Goal: Transaction & Acquisition: Purchase product/service

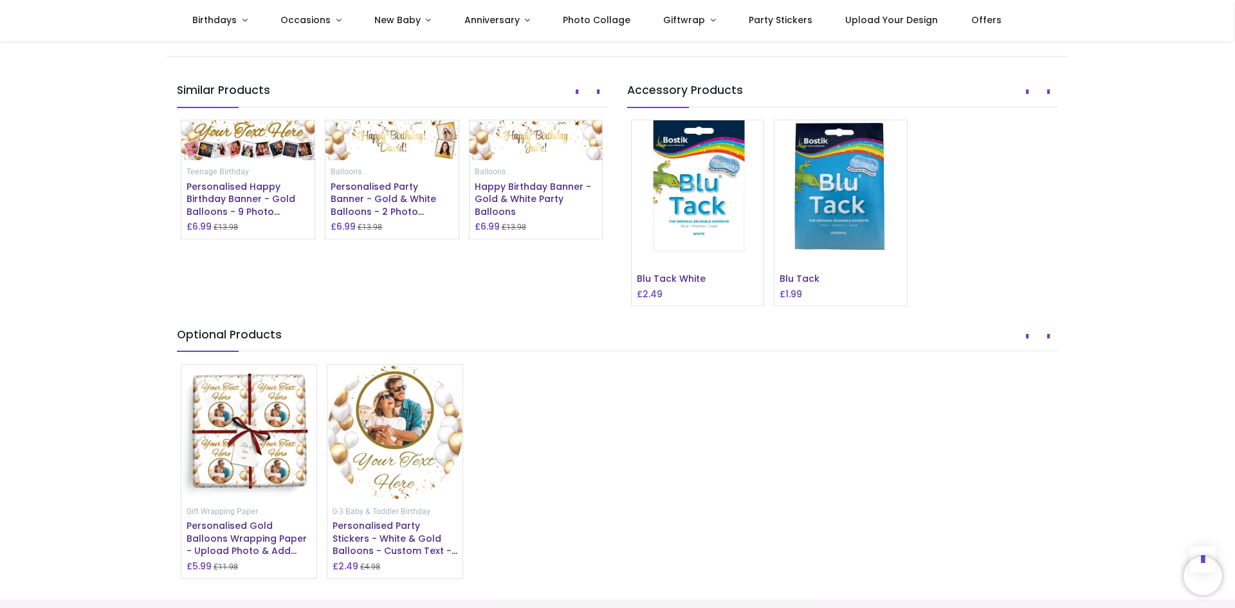
scroll to position [1029, 0]
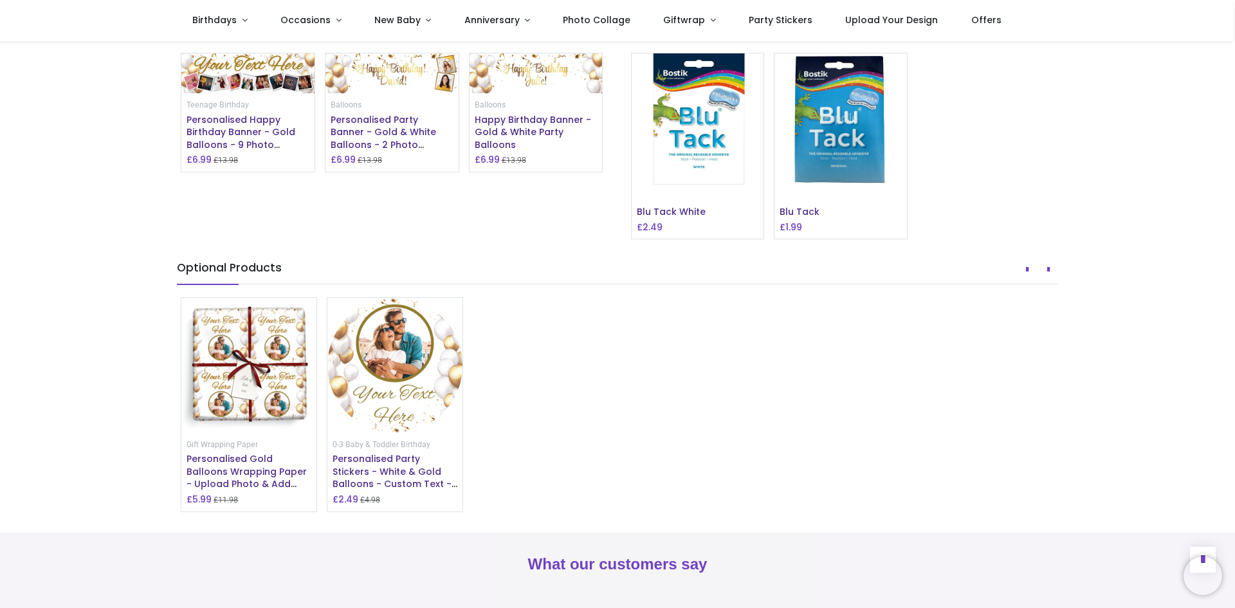
click at [273, 93] on img at bounding box center [247, 73] width 133 height 40
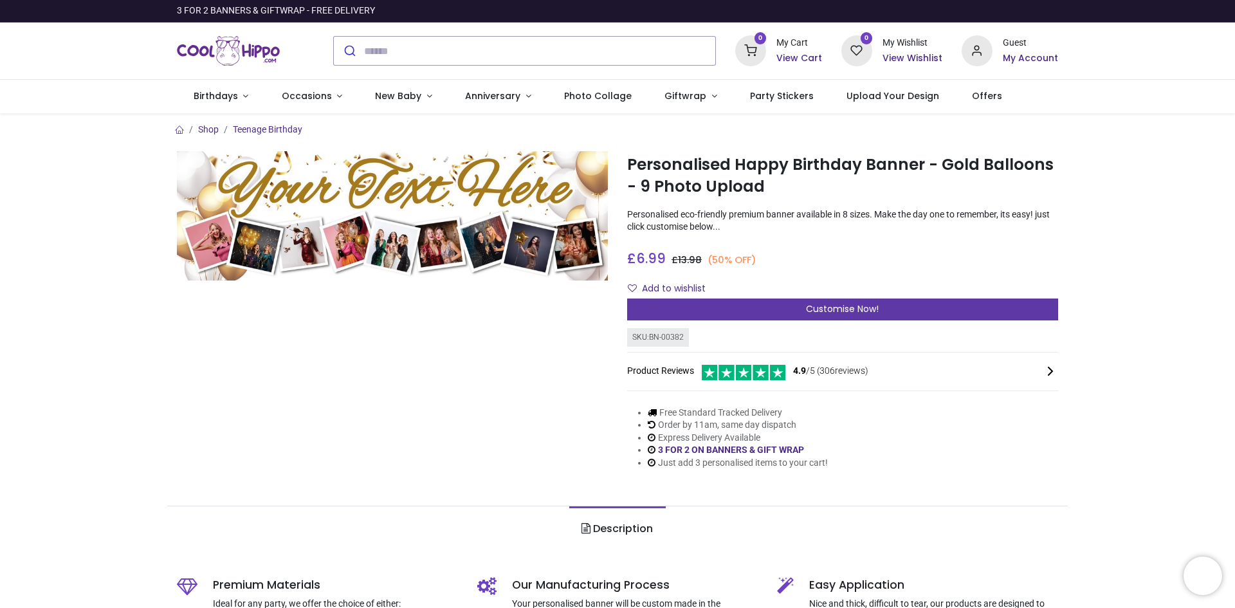
click at [841, 315] on span "Customise Now!" at bounding box center [842, 308] width 73 height 13
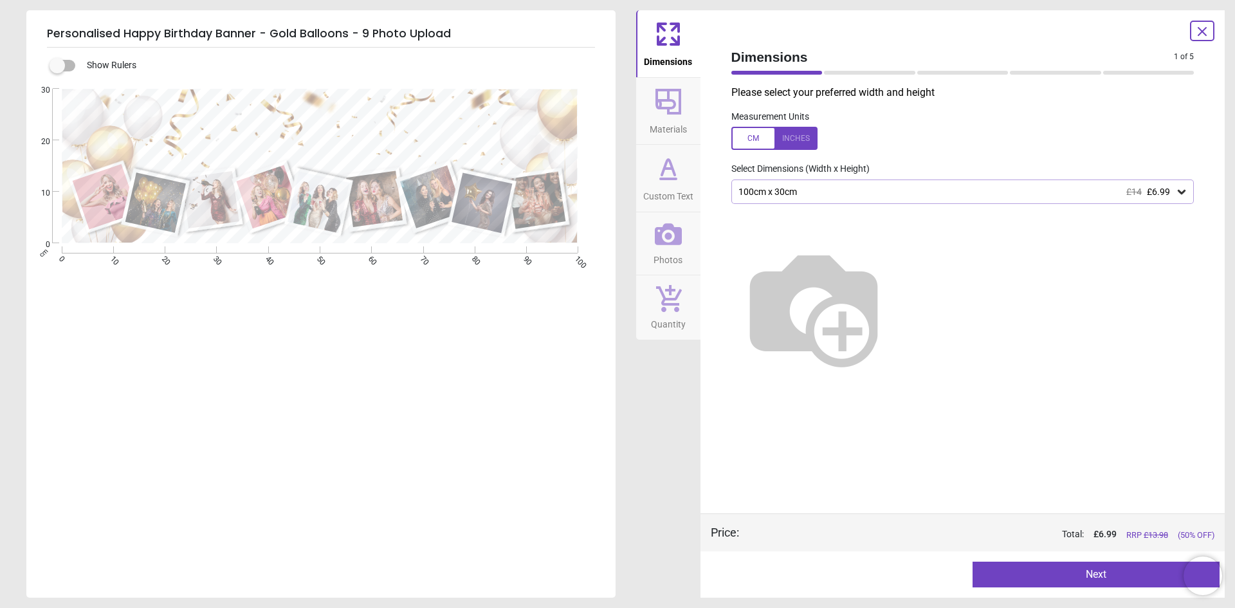
click at [755, 137] on div at bounding box center [774, 138] width 86 height 23
click at [896, 289] on img at bounding box center [813, 306] width 165 height 165
click at [1098, 575] on button "Next" at bounding box center [1096, 575] width 247 height 26
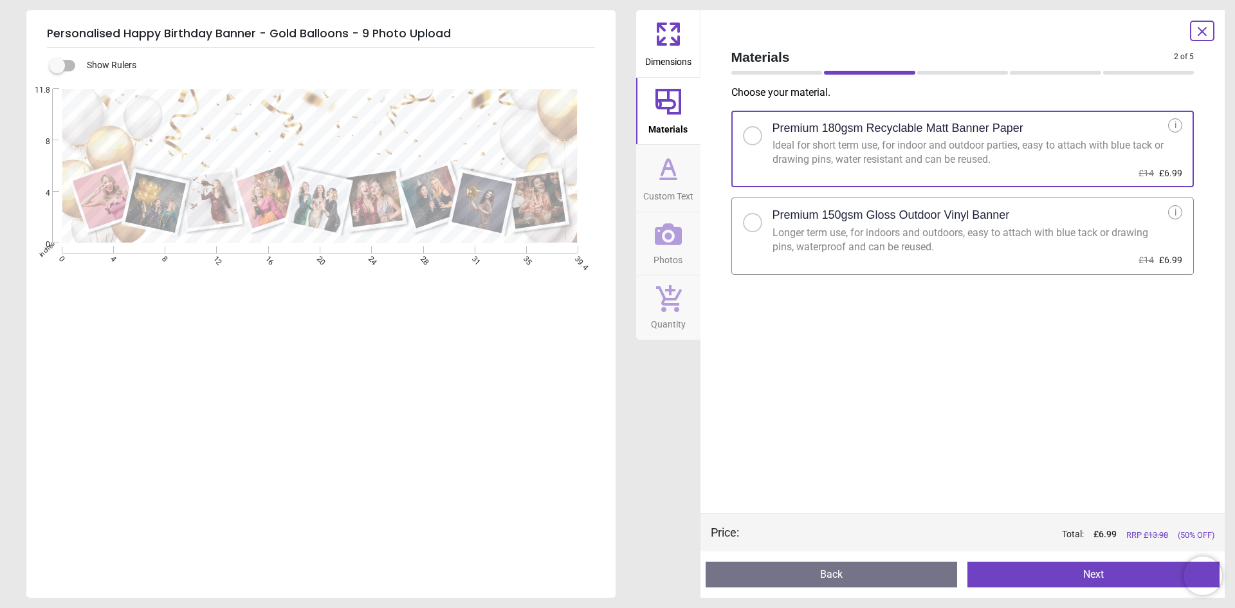
click at [1098, 575] on button "Next" at bounding box center [1093, 575] width 252 height 26
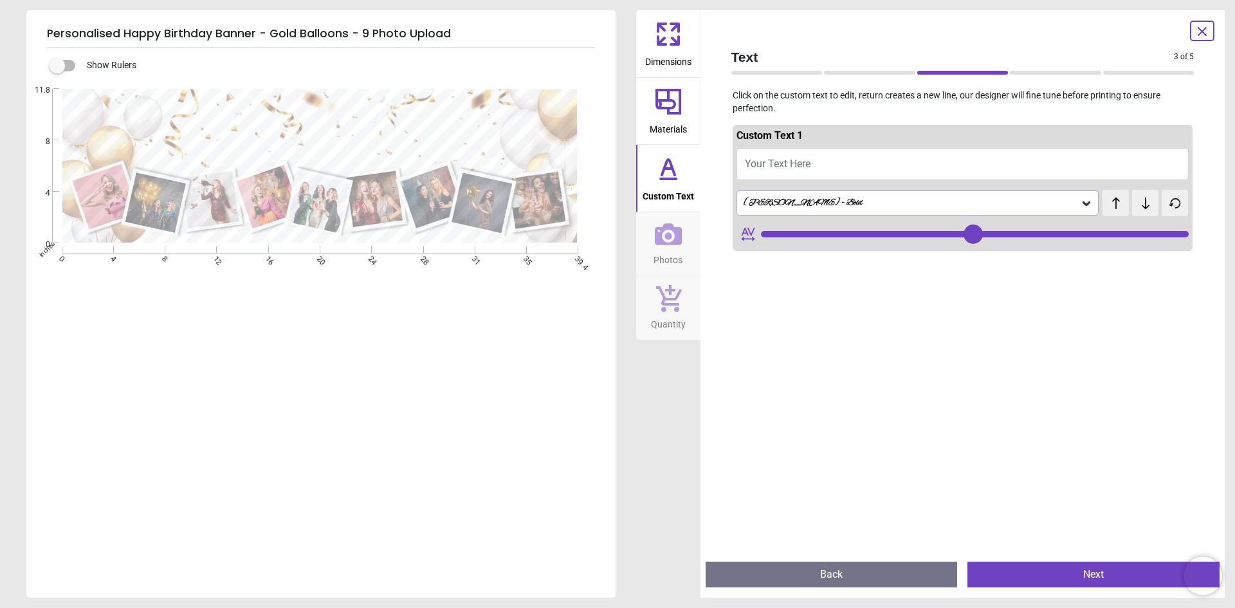
click at [794, 200] on div "Alex Brush - Bold" at bounding box center [911, 202] width 338 height 11
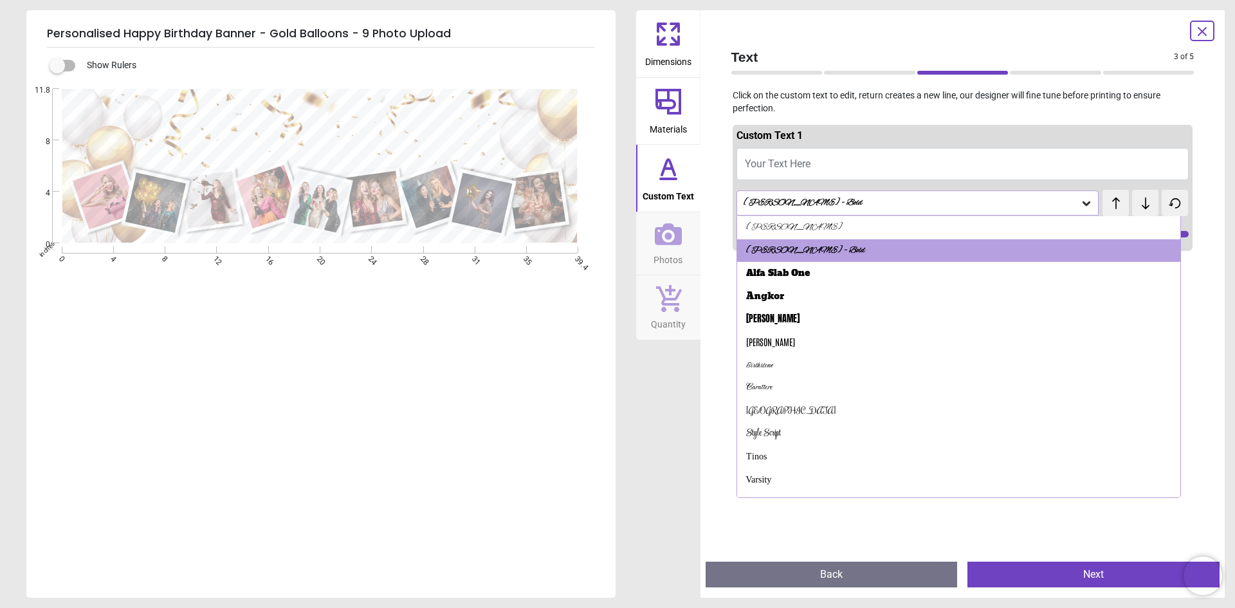
click at [841, 206] on div "Alex Brush - Bold" at bounding box center [911, 202] width 338 height 11
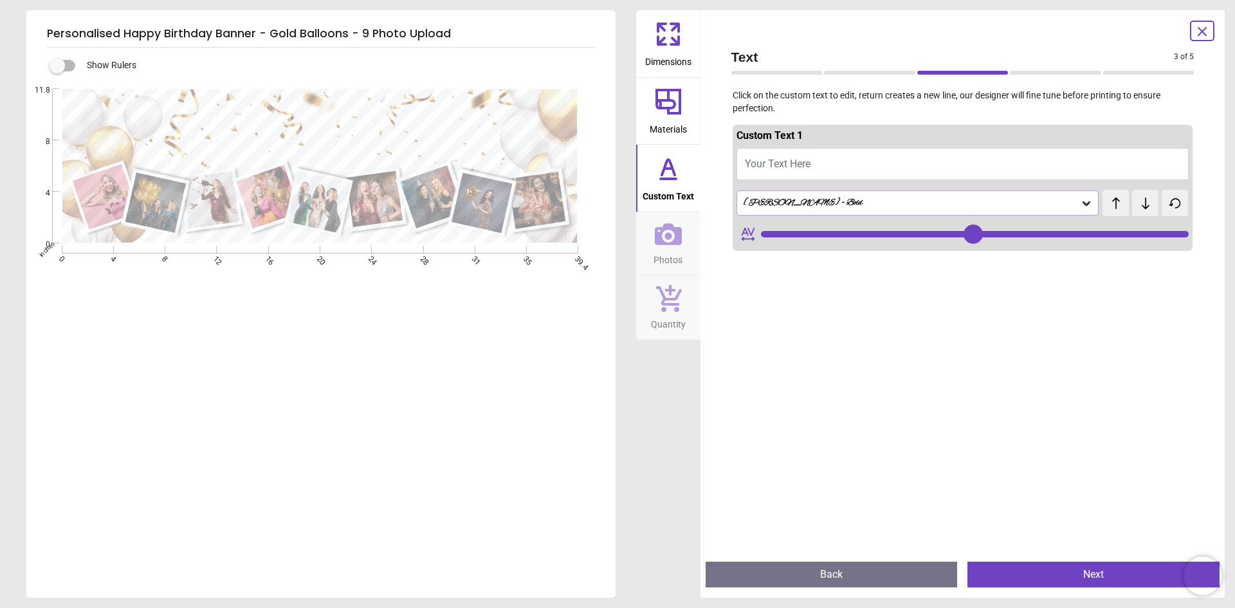
click at [841, 206] on div "Alex Brush - Bold" at bounding box center [911, 202] width 338 height 11
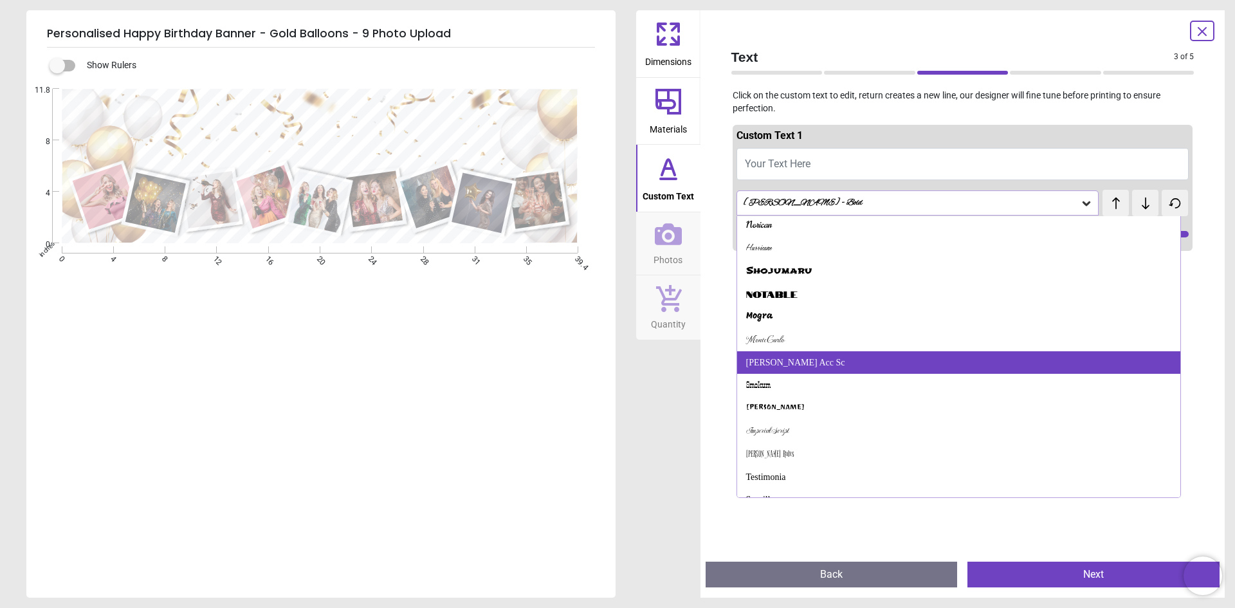
scroll to position [442, 0]
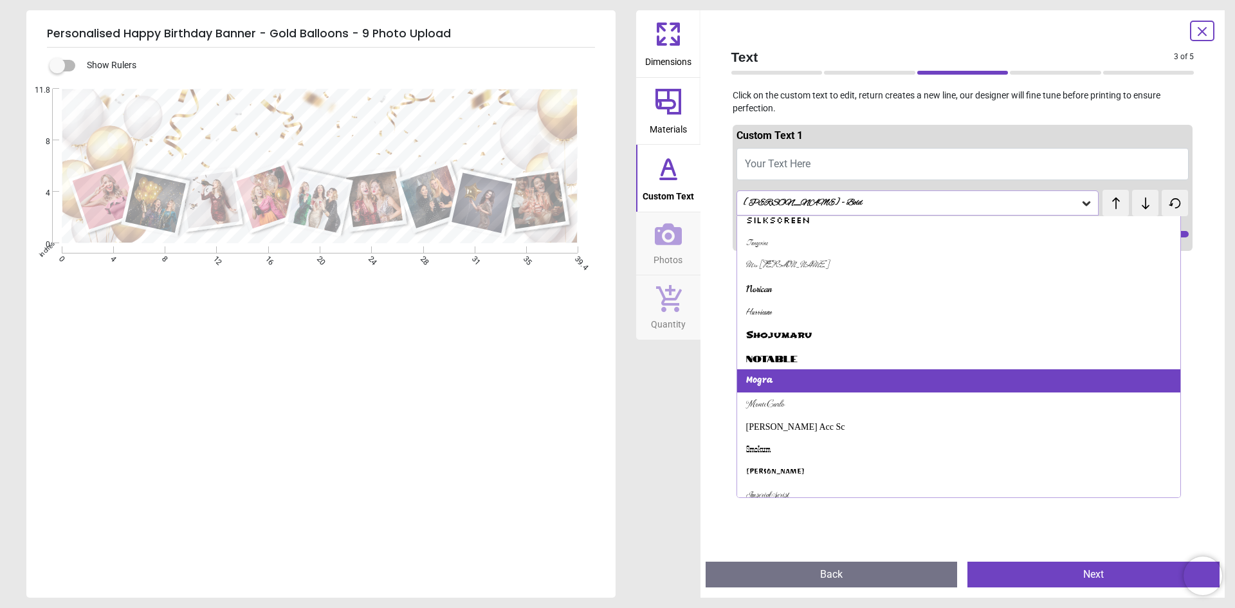
click at [816, 376] on div "Mogra" at bounding box center [959, 380] width 444 height 23
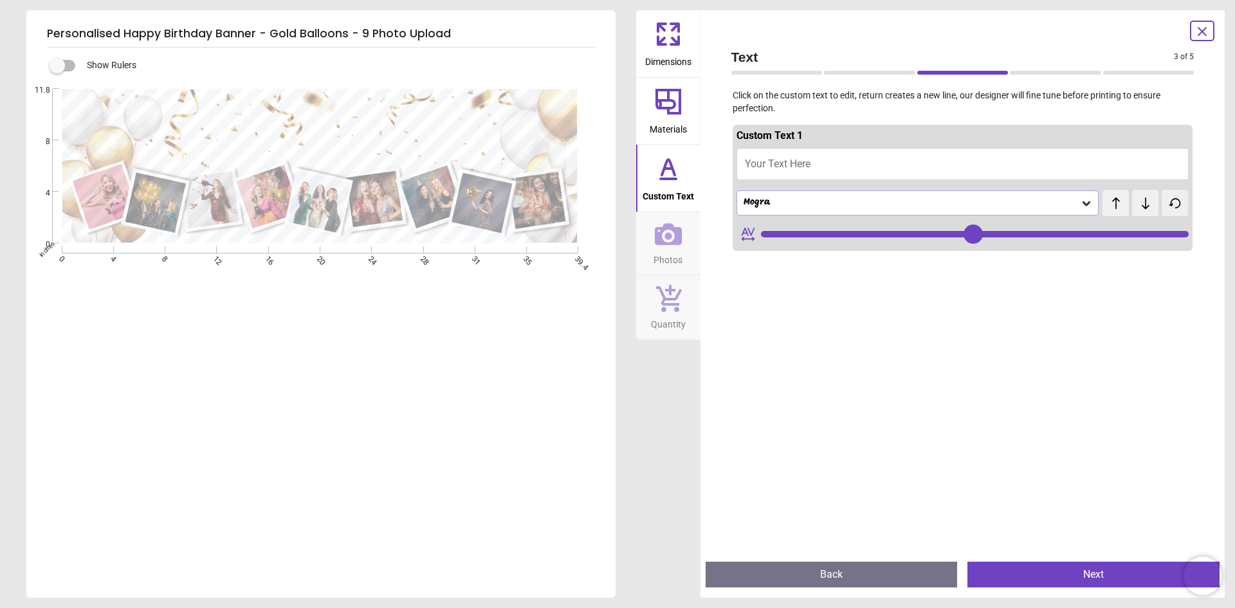
type input "***"
click at [807, 165] on span "Your Text Here" at bounding box center [778, 164] width 66 height 12
click at [812, 167] on button "Your Text Here" at bounding box center [962, 164] width 453 height 32
click at [1031, 156] on button "Your Text Here" at bounding box center [962, 164] width 453 height 32
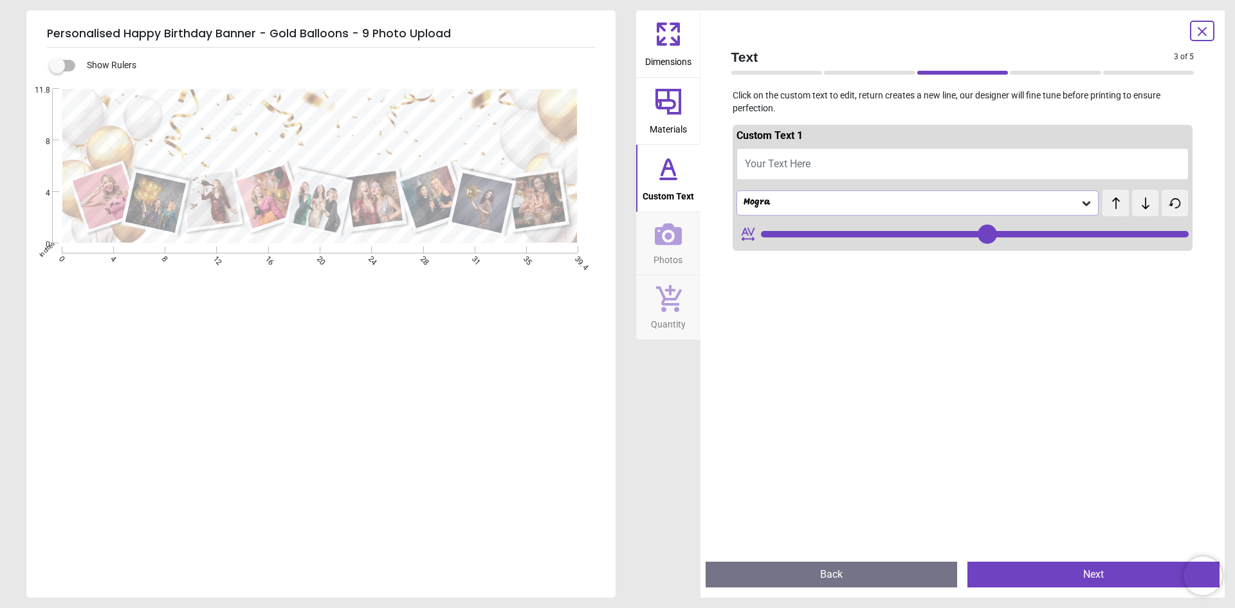
click at [758, 165] on span "Your Text Here" at bounding box center [778, 164] width 66 height 12
click at [211, 133] on textarea at bounding box center [321, 134] width 485 height 67
click at [256, 134] on textarea at bounding box center [321, 134] width 485 height 67
type textarea "*"
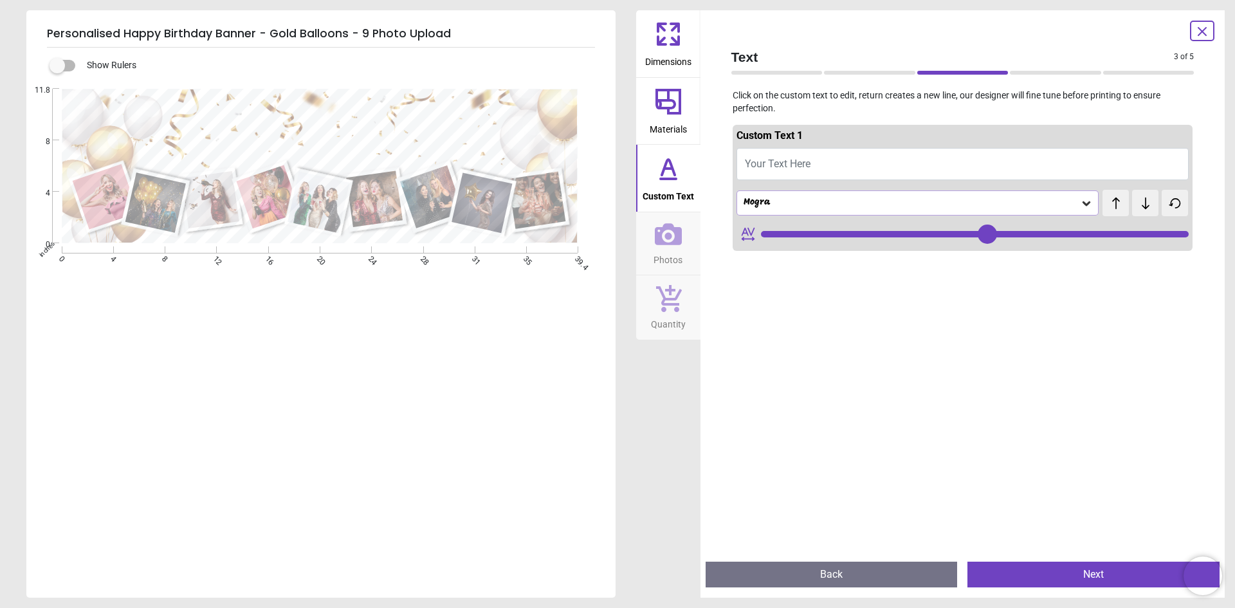
type input "***"
type textarea "**********"
type input "**"
type textarea "**********"
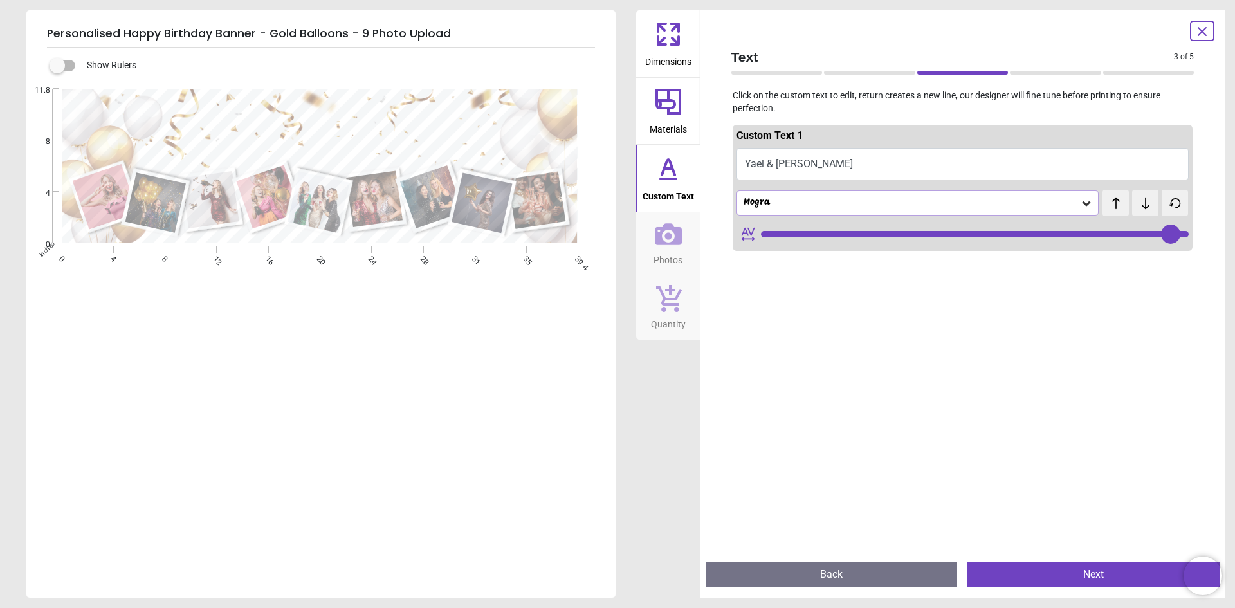
type input "**"
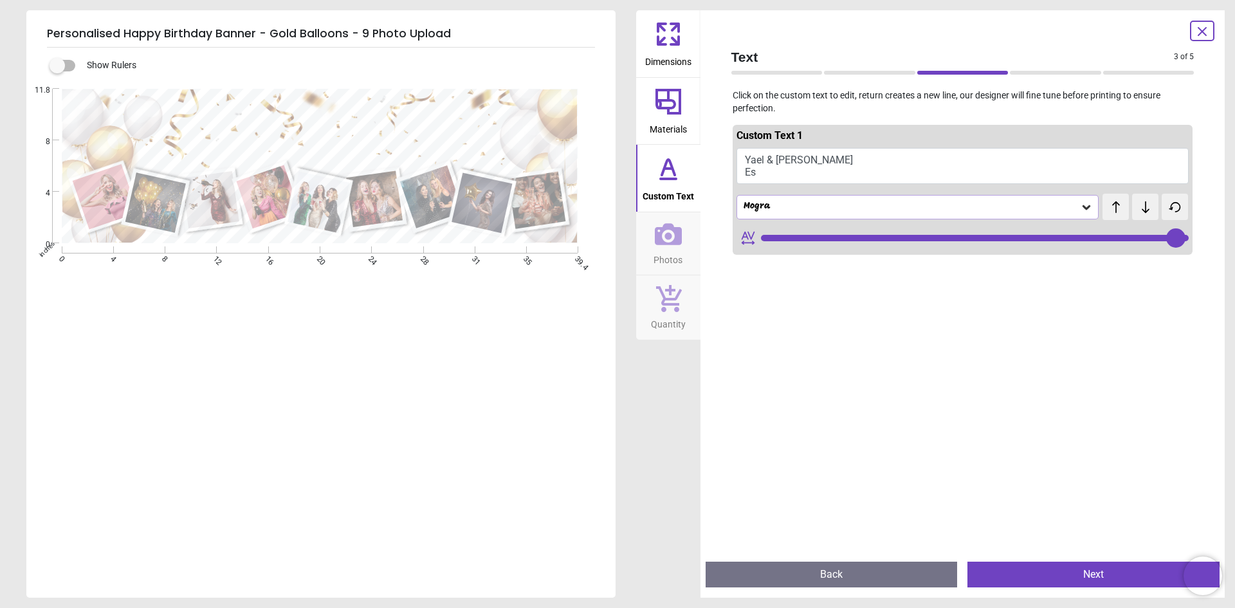
scroll to position [3, 0]
type textarea "**********"
click at [1063, 576] on button "Next" at bounding box center [1093, 575] width 252 height 26
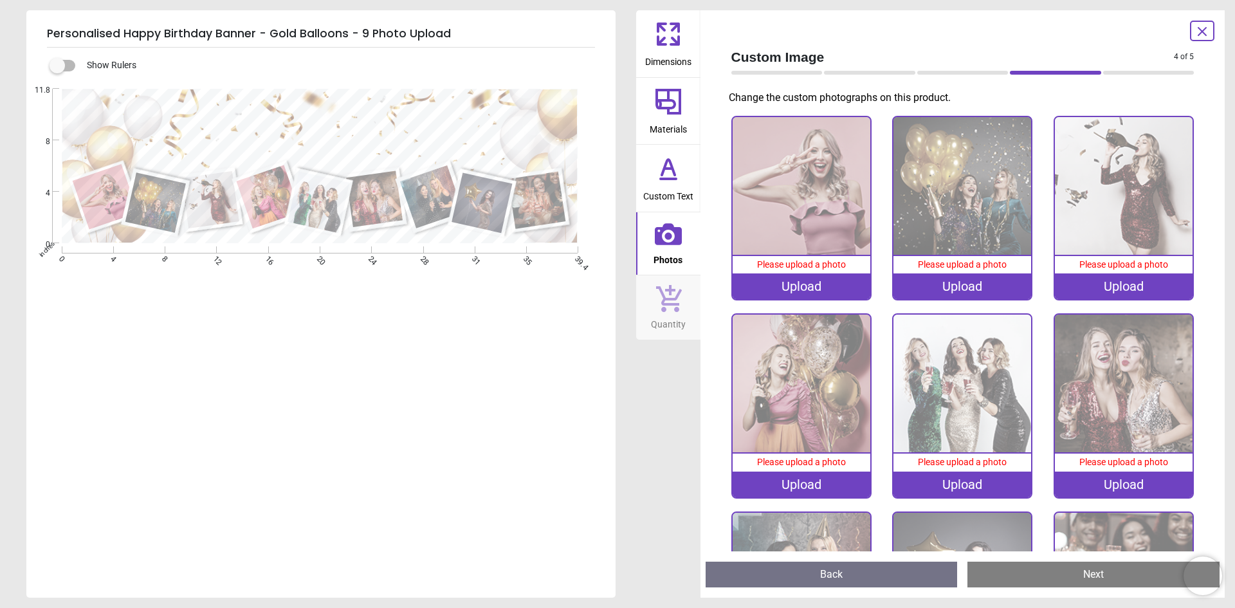
click at [789, 287] on div "Upload" at bounding box center [802, 286] width 138 height 26
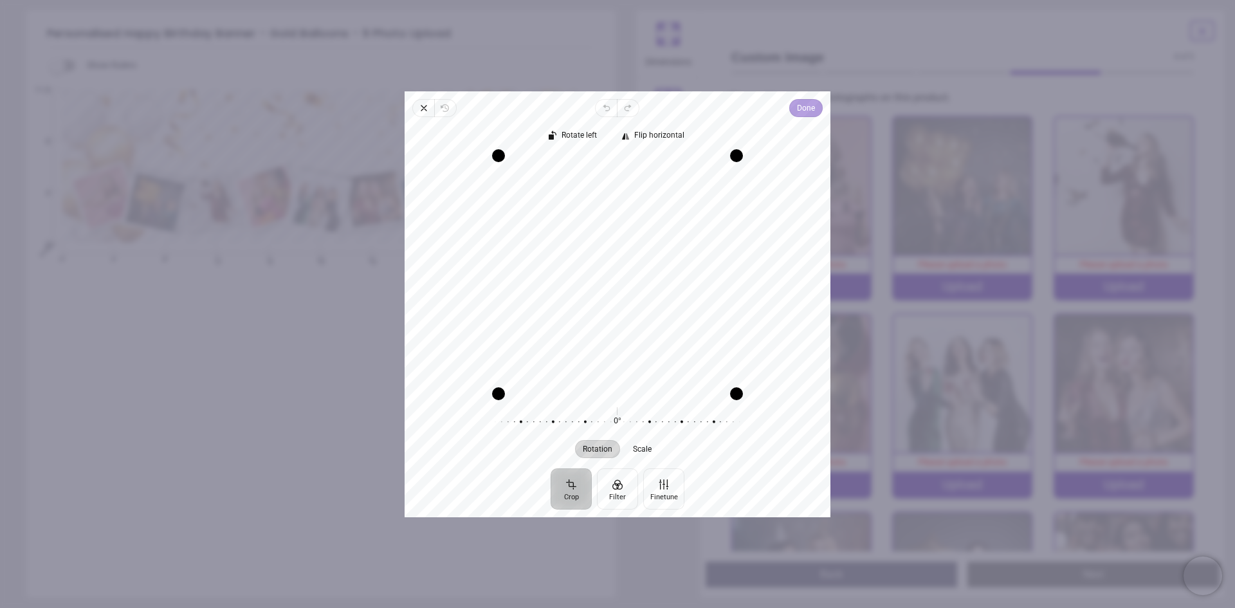
click at [812, 107] on span "Done" at bounding box center [806, 107] width 18 height 15
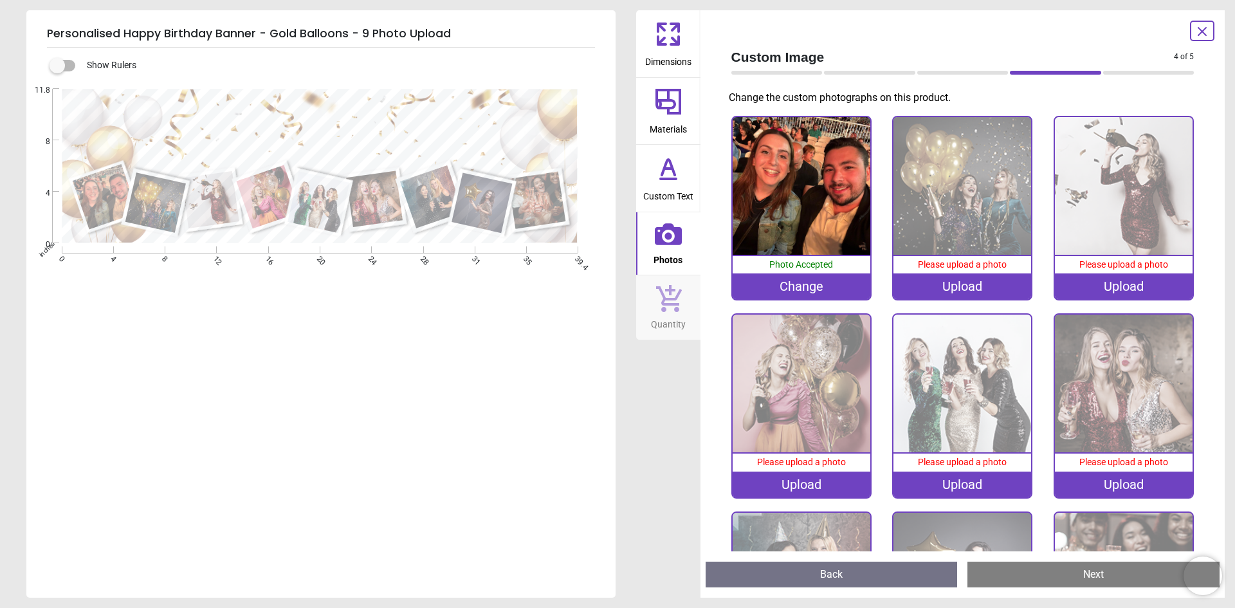
click at [947, 284] on div "Upload" at bounding box center [962, 286] width 138 height 26
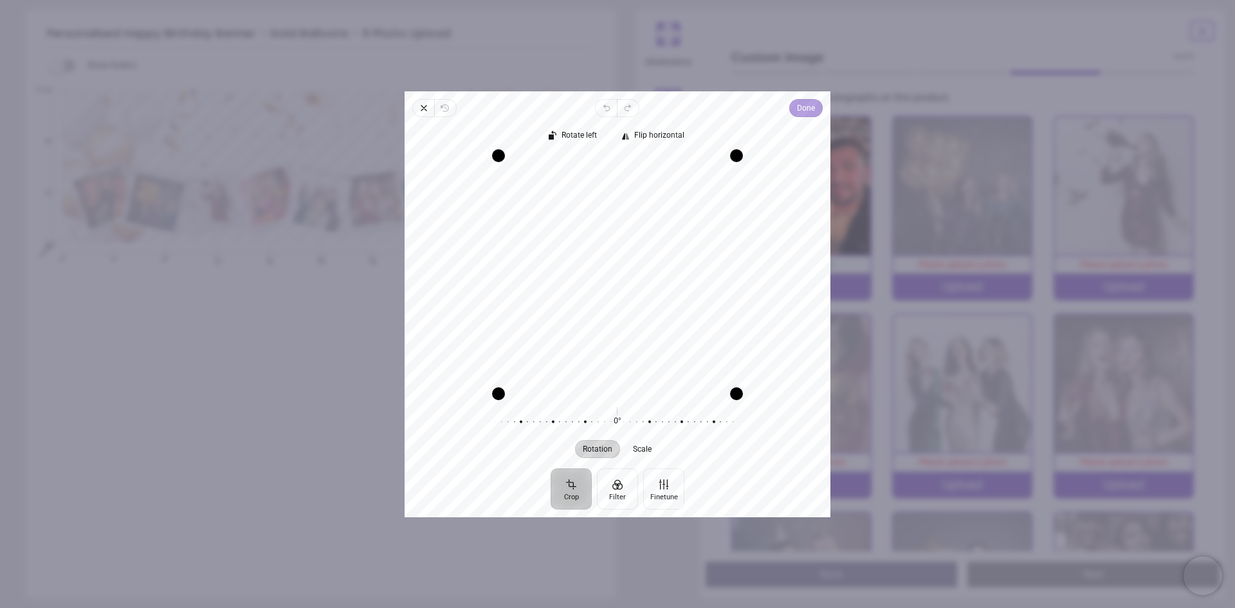
click at [806, 109] on span "Done" at bounding box center [806, 107] width 18 height 15
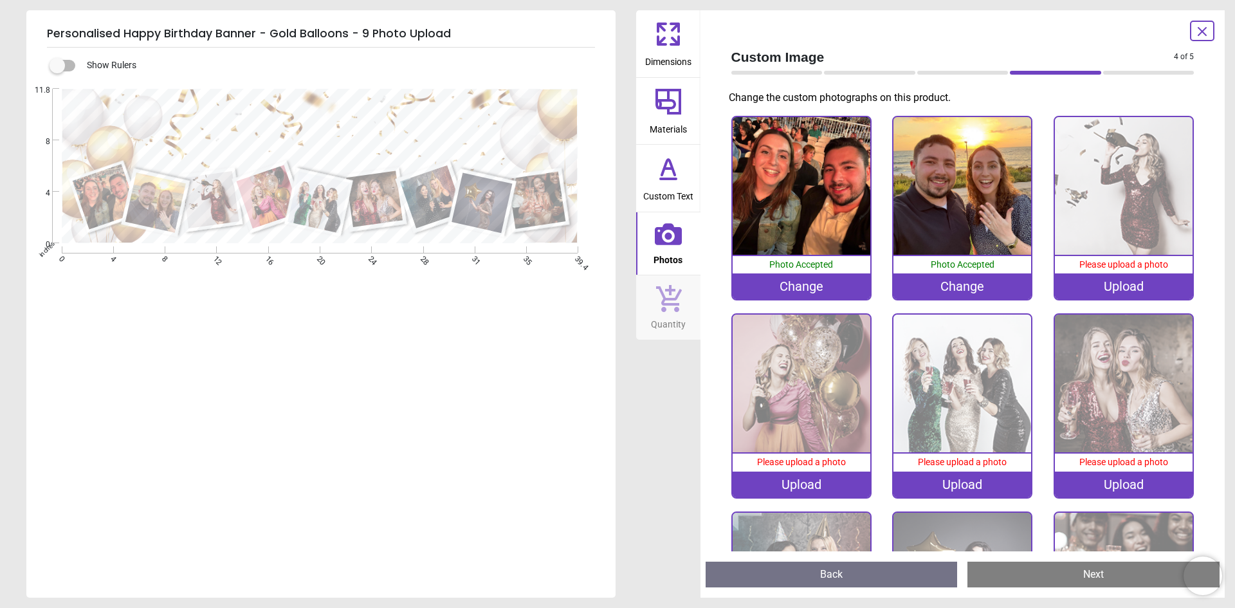
click at [197, 196] on image at bounding box center [210, 199] width 58 height 57
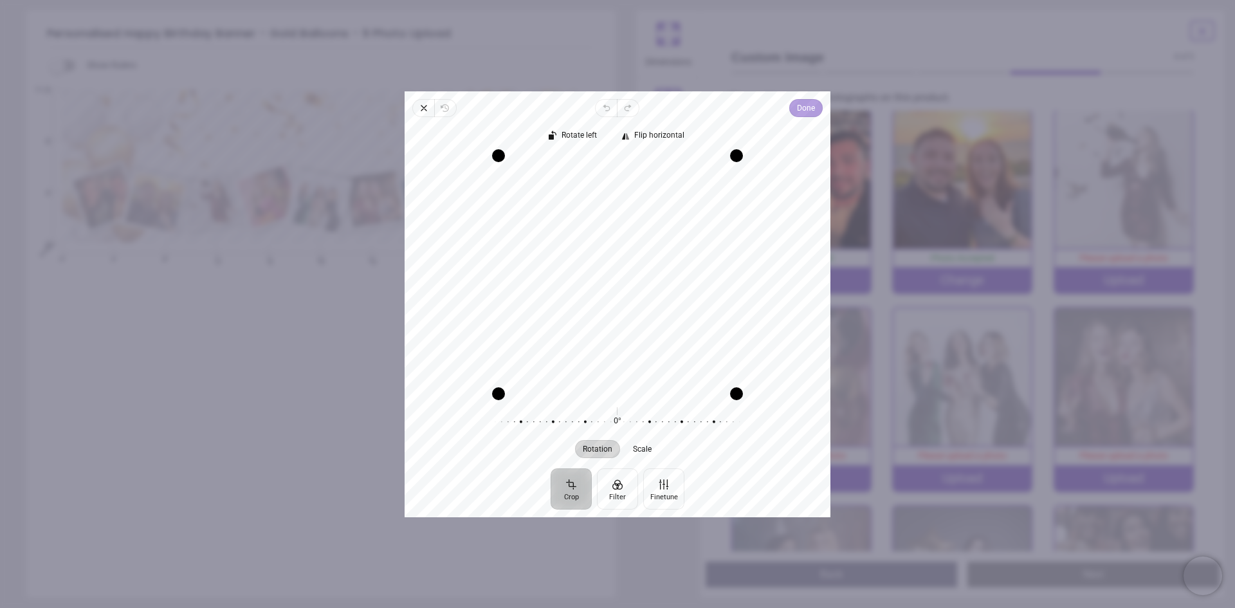
click at [811, 105] on span "Done" at bounding box center [806, 107] width 18 height 15
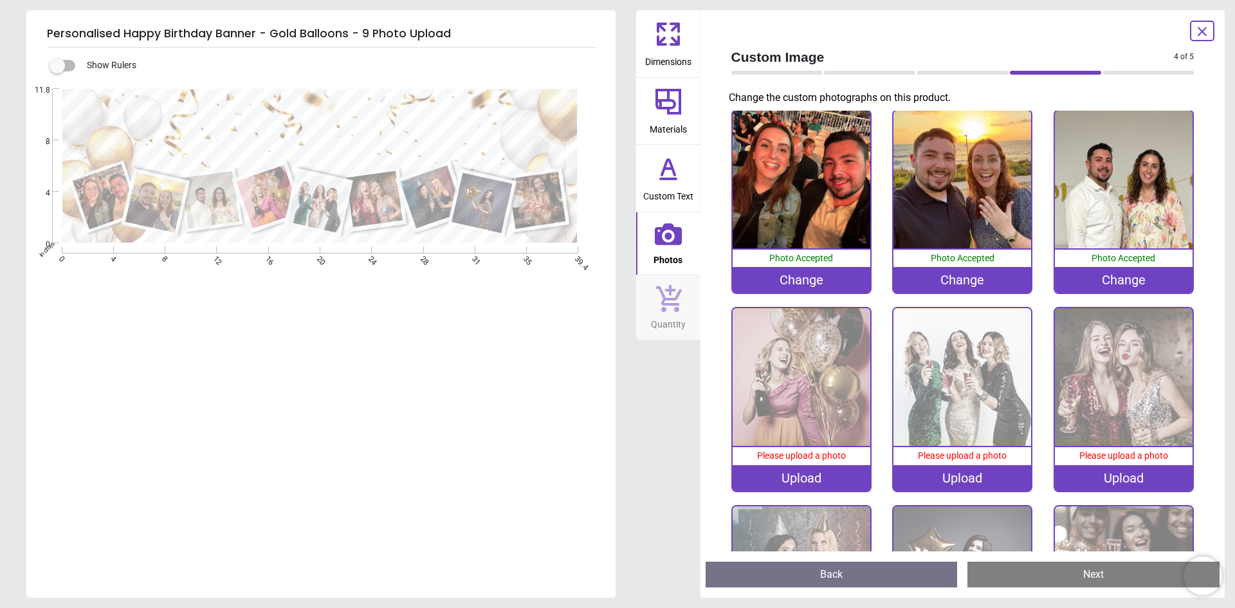
click at [803, 475] on div "Upload" at bounding box center [802, 478] width 138 height 26
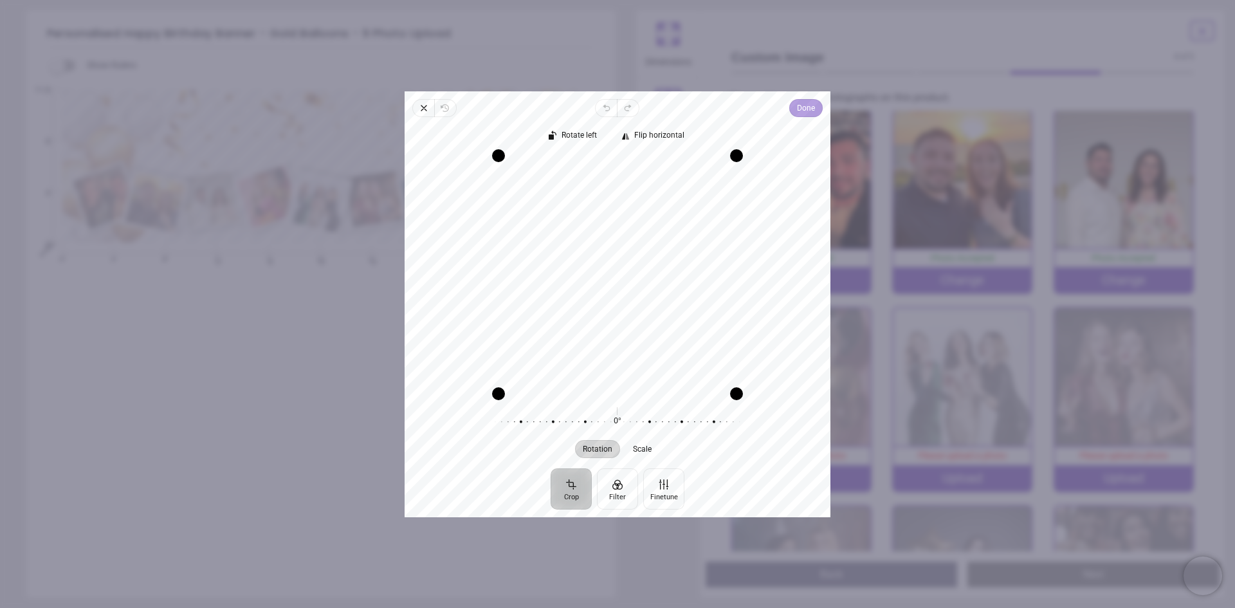
click at [814, 113] on span "Done" at bounding box center [806, 107] width 18 height 15
